Goal: Find specific page/section: Find specific page/section

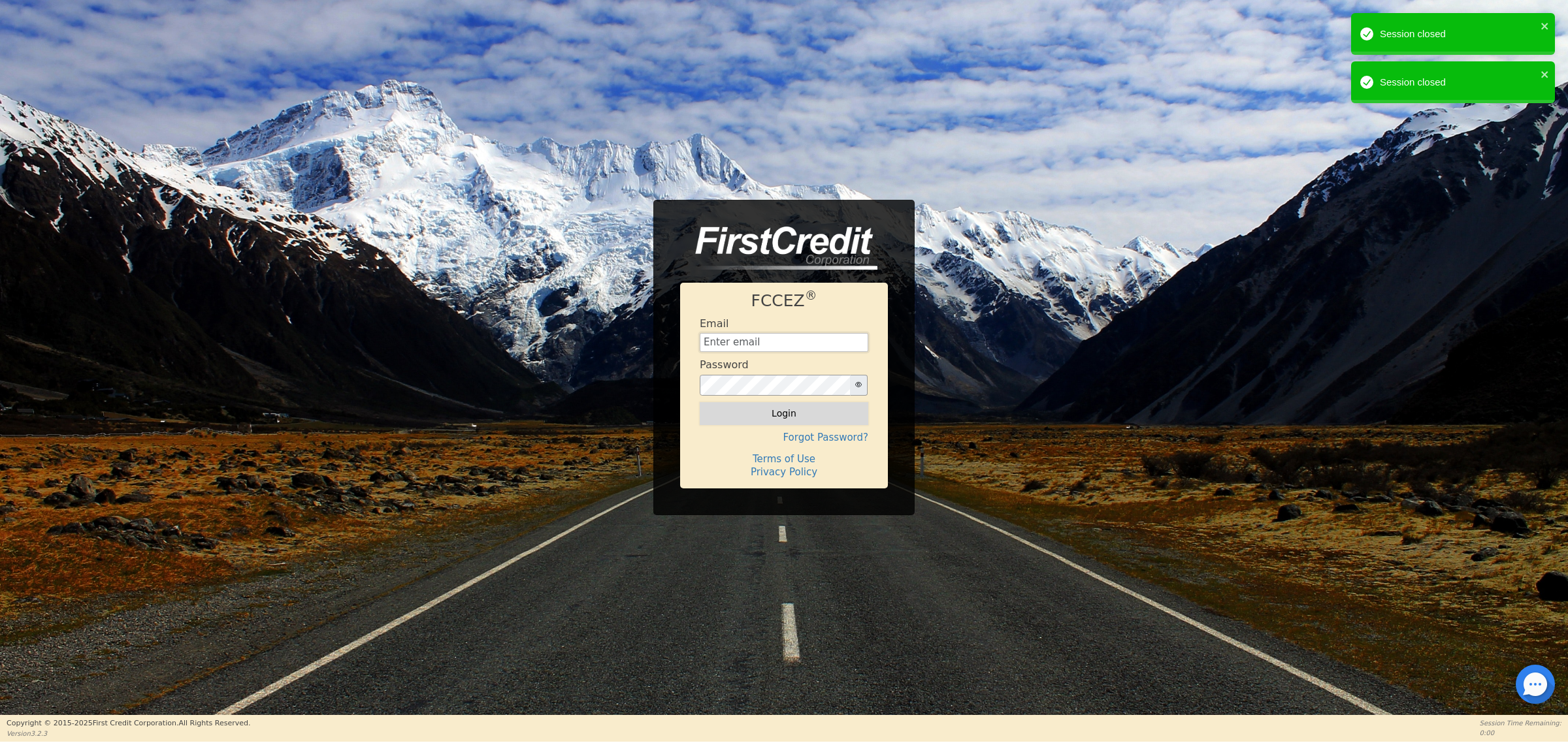
type input "carolinaclean25@gmail.com"
click at [799, 412] on button "Login" at bounding box center [784, 412] width 169 height 22
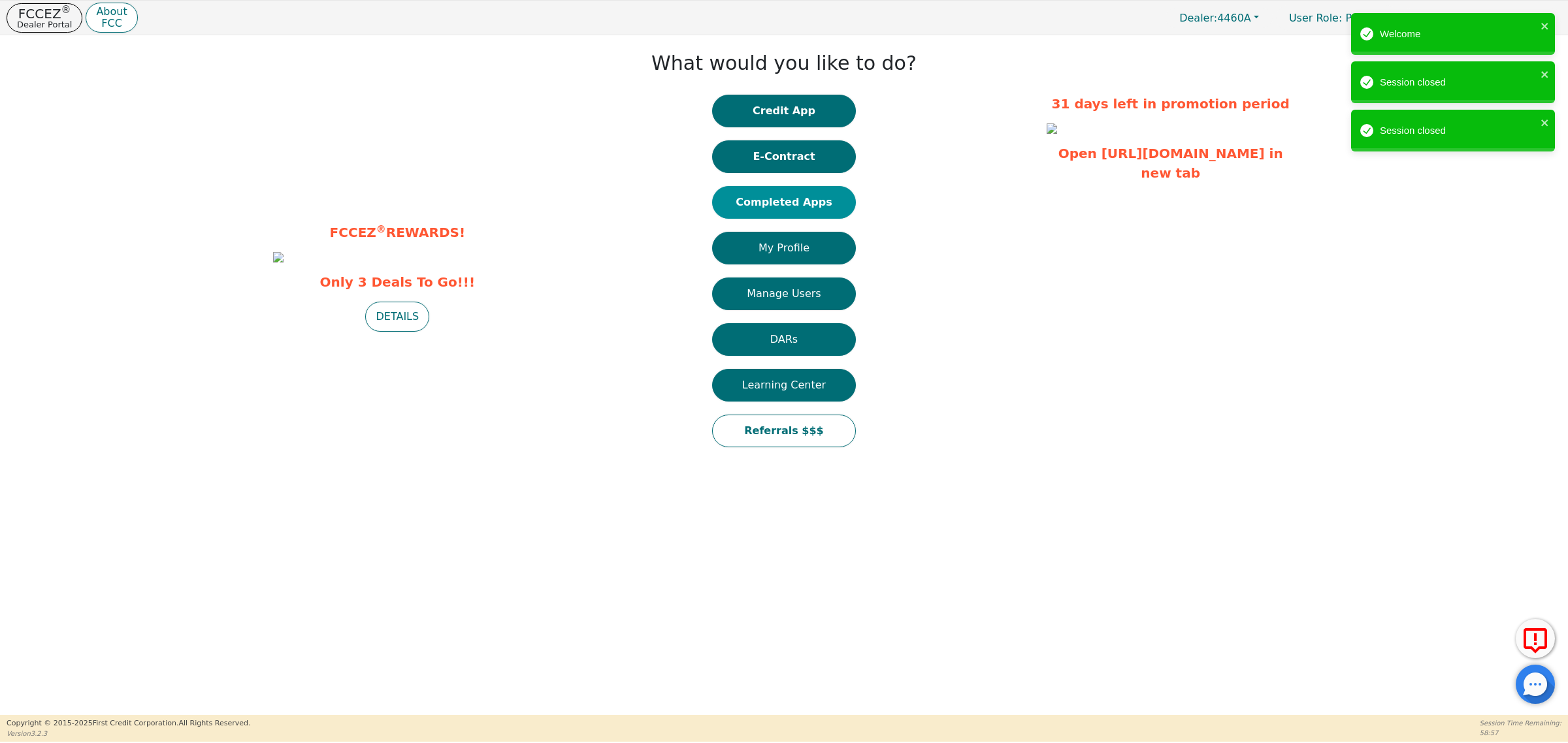
click at [782, 210] on button "Completed Apps" at bounding box center [784, 202] width 144 height 32
